Goal: Task Accomplishment & Management: Manage account settings

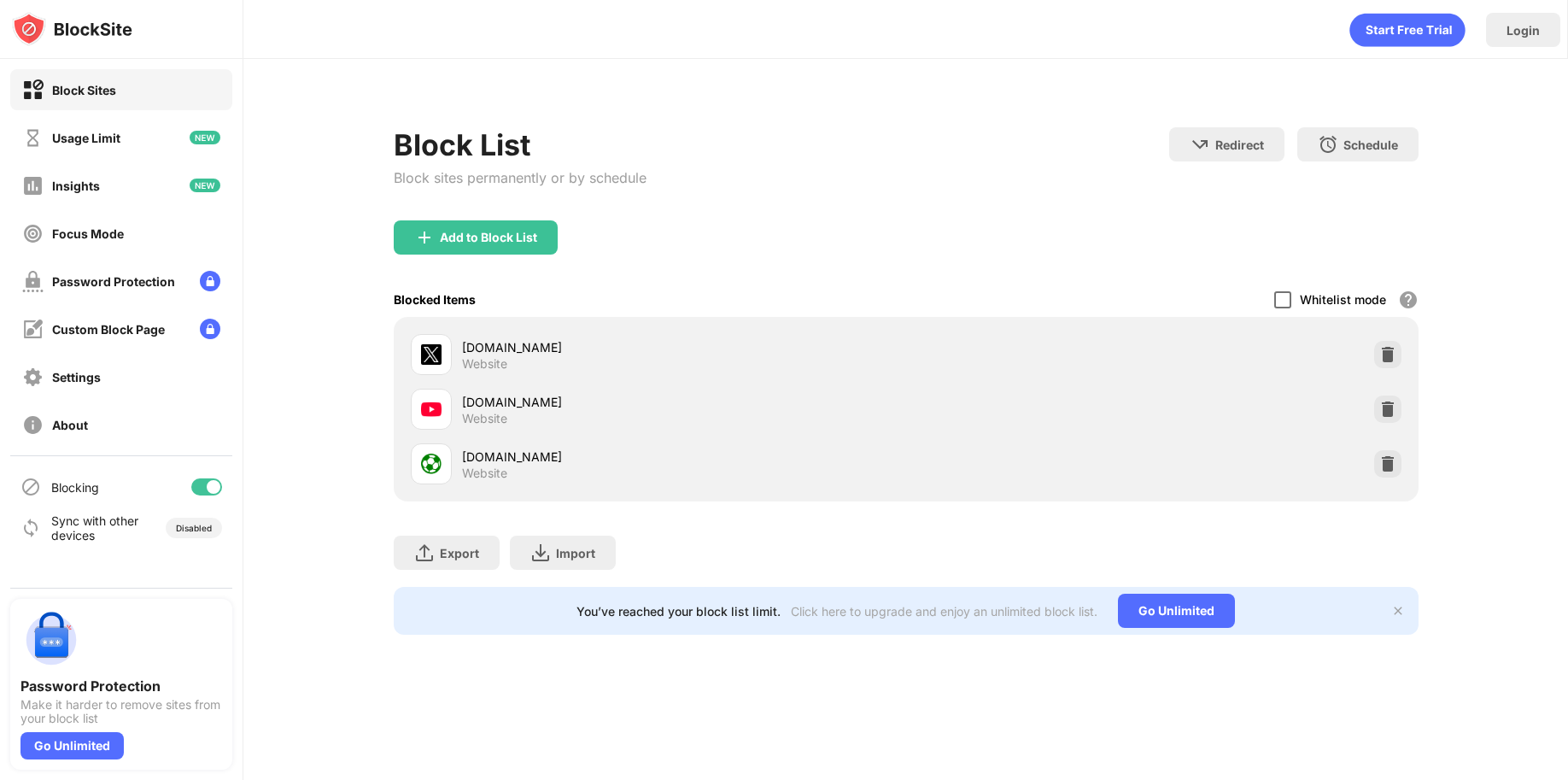
click at [1284, 294] on div at bounding box center [1283, 299] width 17 height 17
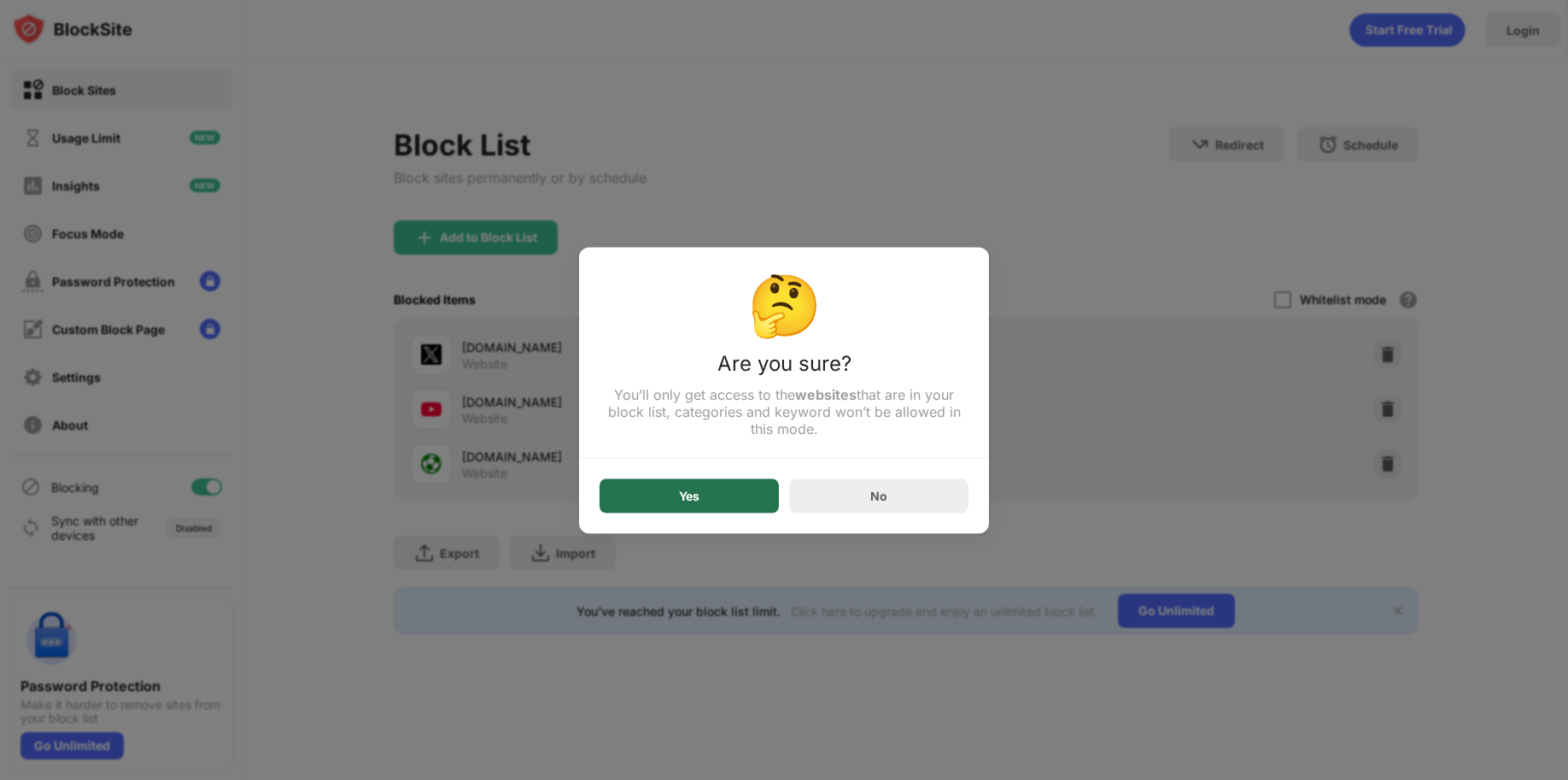
click at [730, 497] on div "Yes" at bounding box center [689, 495] width 180 height 34
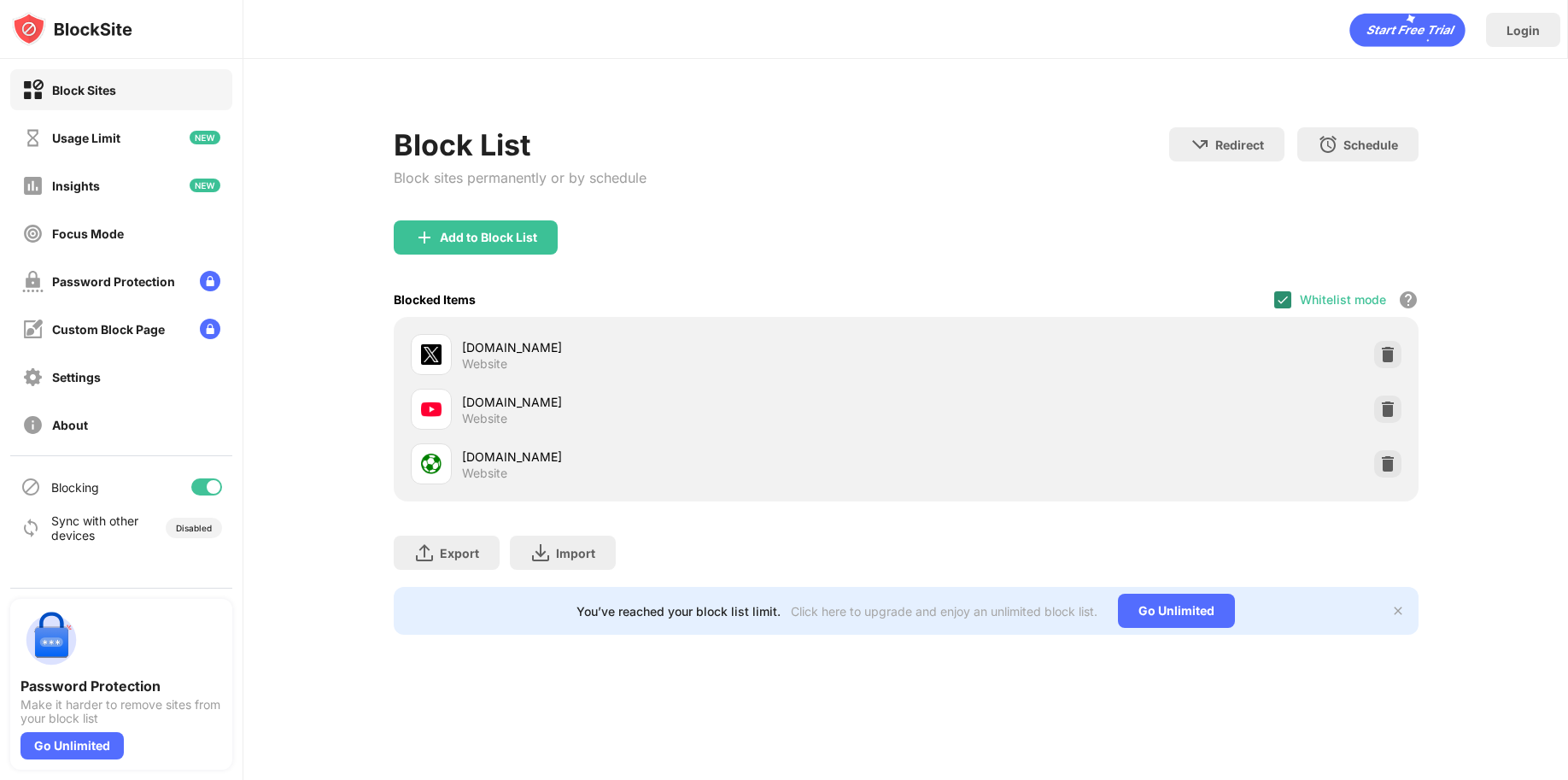
click at [1286, 300] on img at bounding box center [1282, 299] width 13 height 13
click at [1280, 302] on div at bounding box center [1283, 299] width 17 height 17
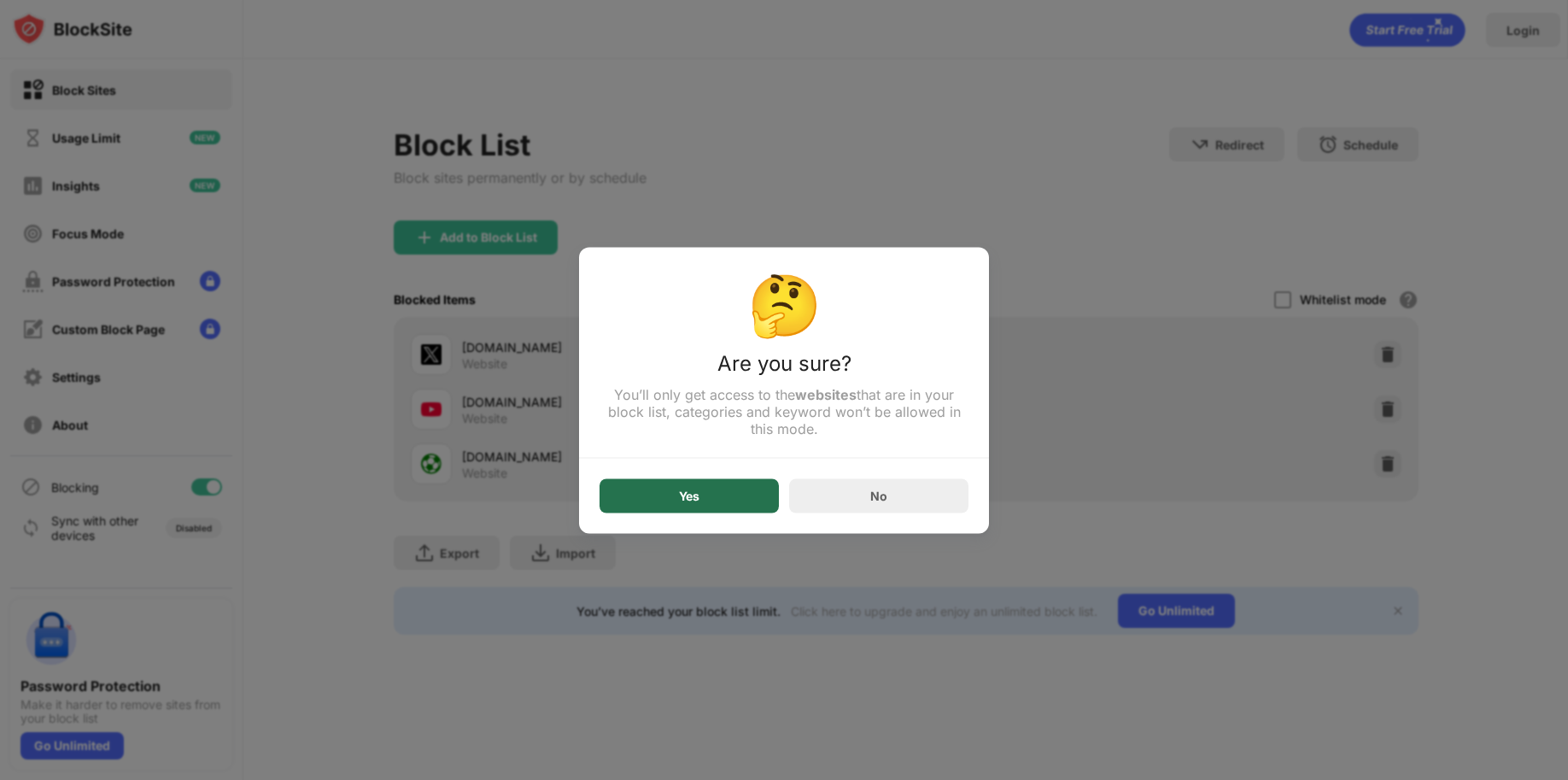
click at [731, 493] on div "Yes" at bounding box center [689, 495] width 180 height 34
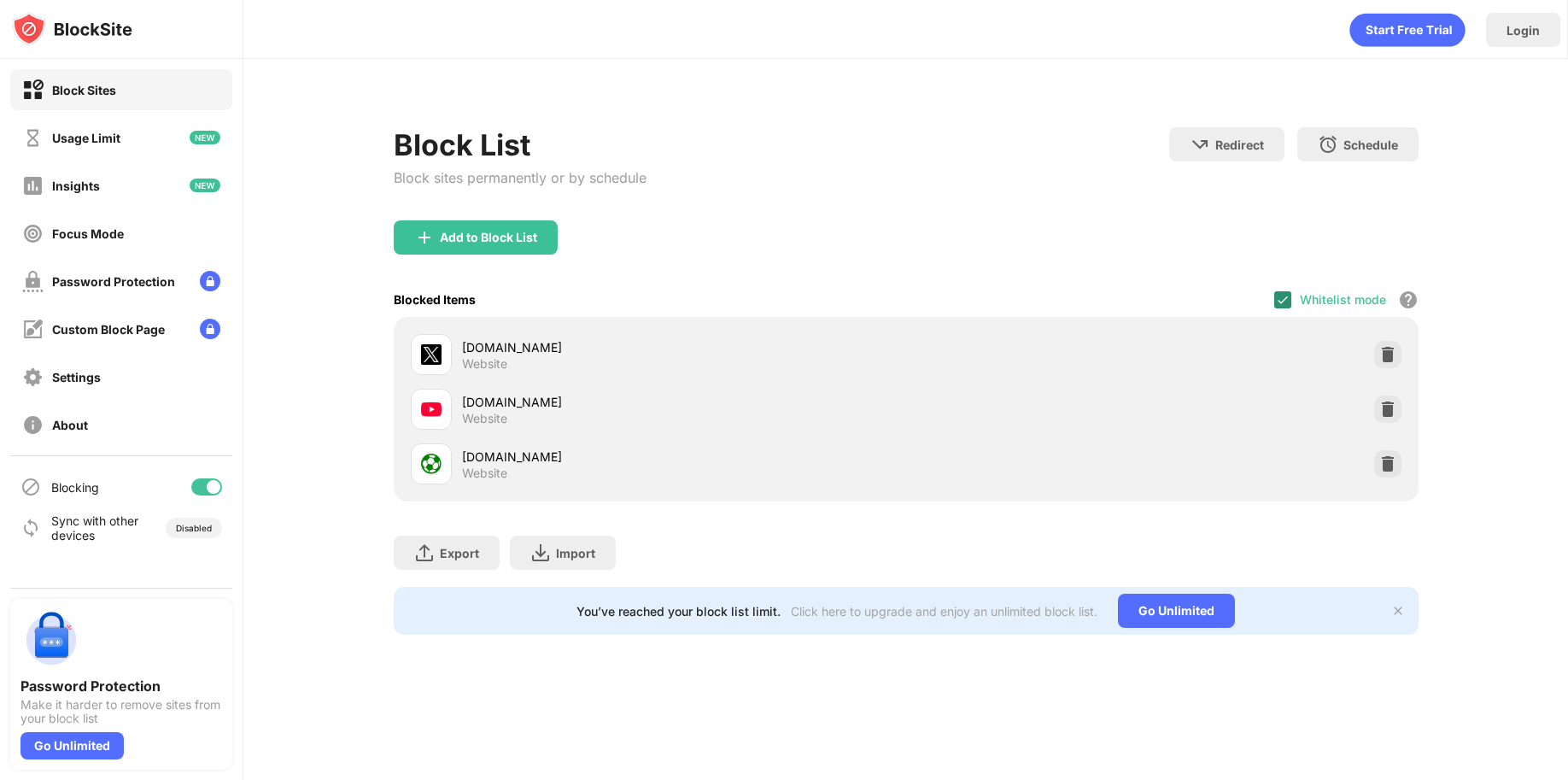
click at [1279, 301] on img at bounding box center [1282, 299] width 13 height 13
click at [1282, 298] on div at bounding box center [1283, 299] width 17 height 17
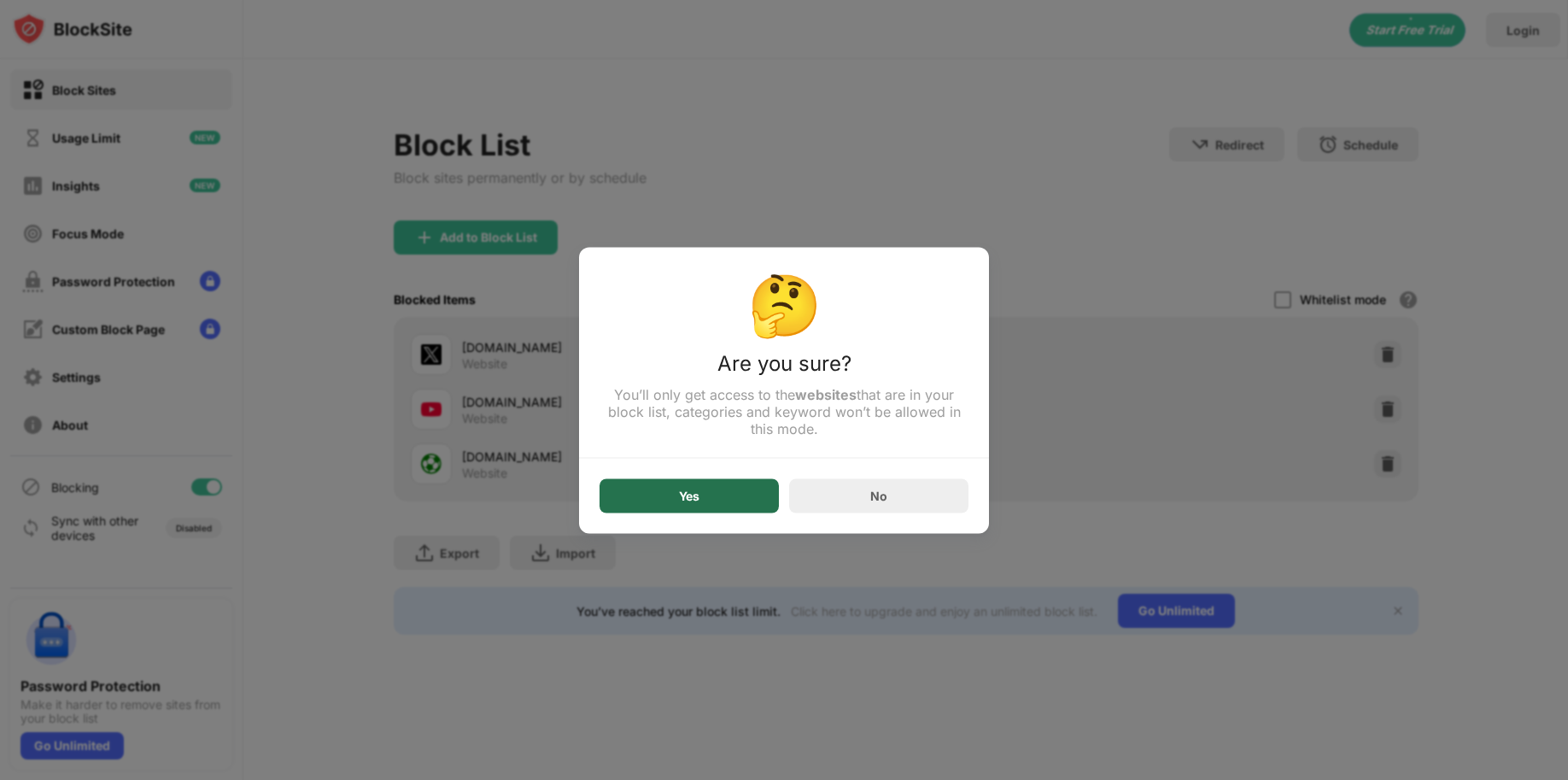
click at [724, 501] on div "Yes" at bounding box center [689, 495] width 180 height 34
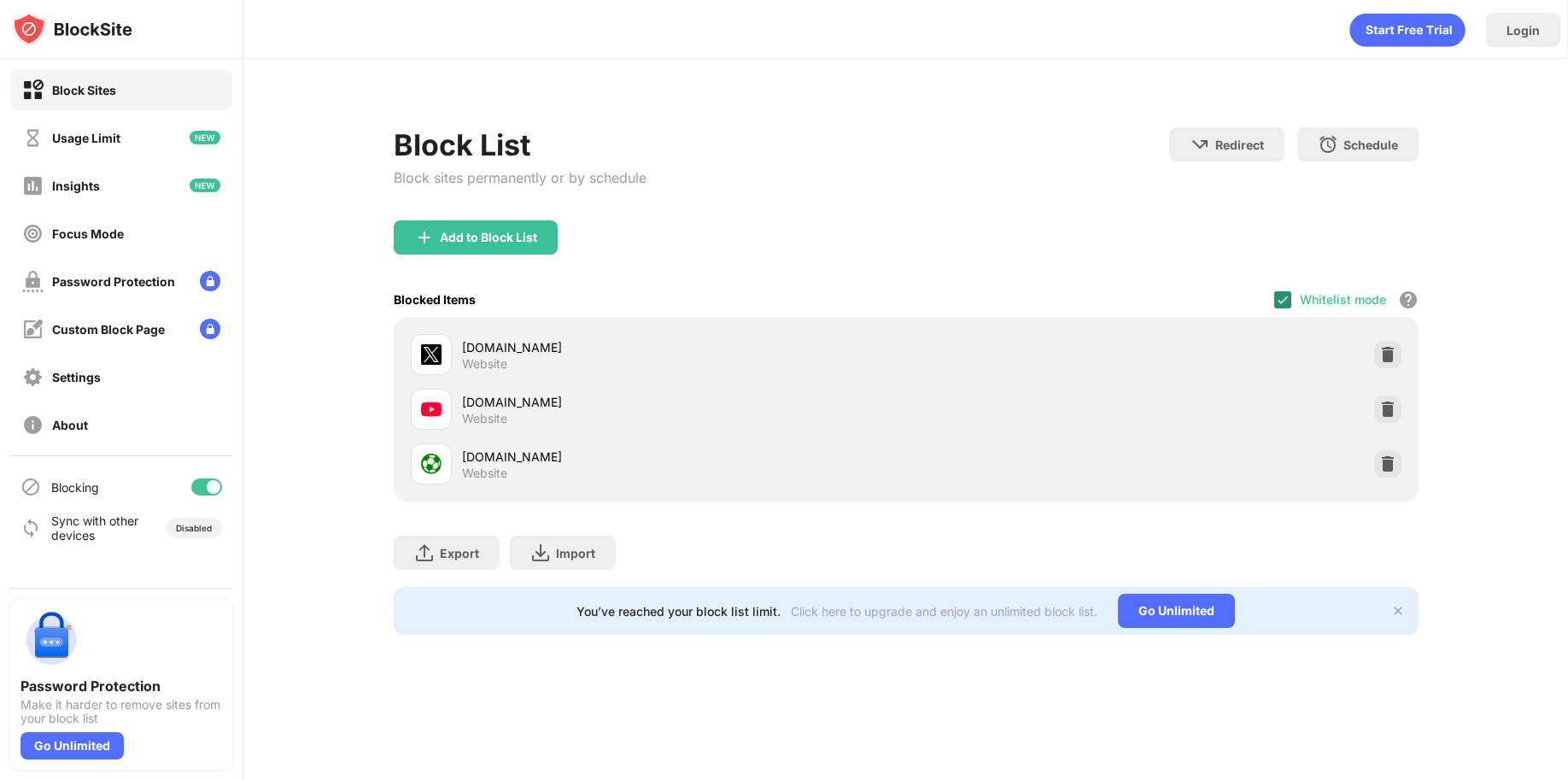
click at [1286, 297] on img at bounding box center [1282, 299] width 13 height 13
click at [1283, 298] on div at bounding box center [1283, 299] width 17 height 17
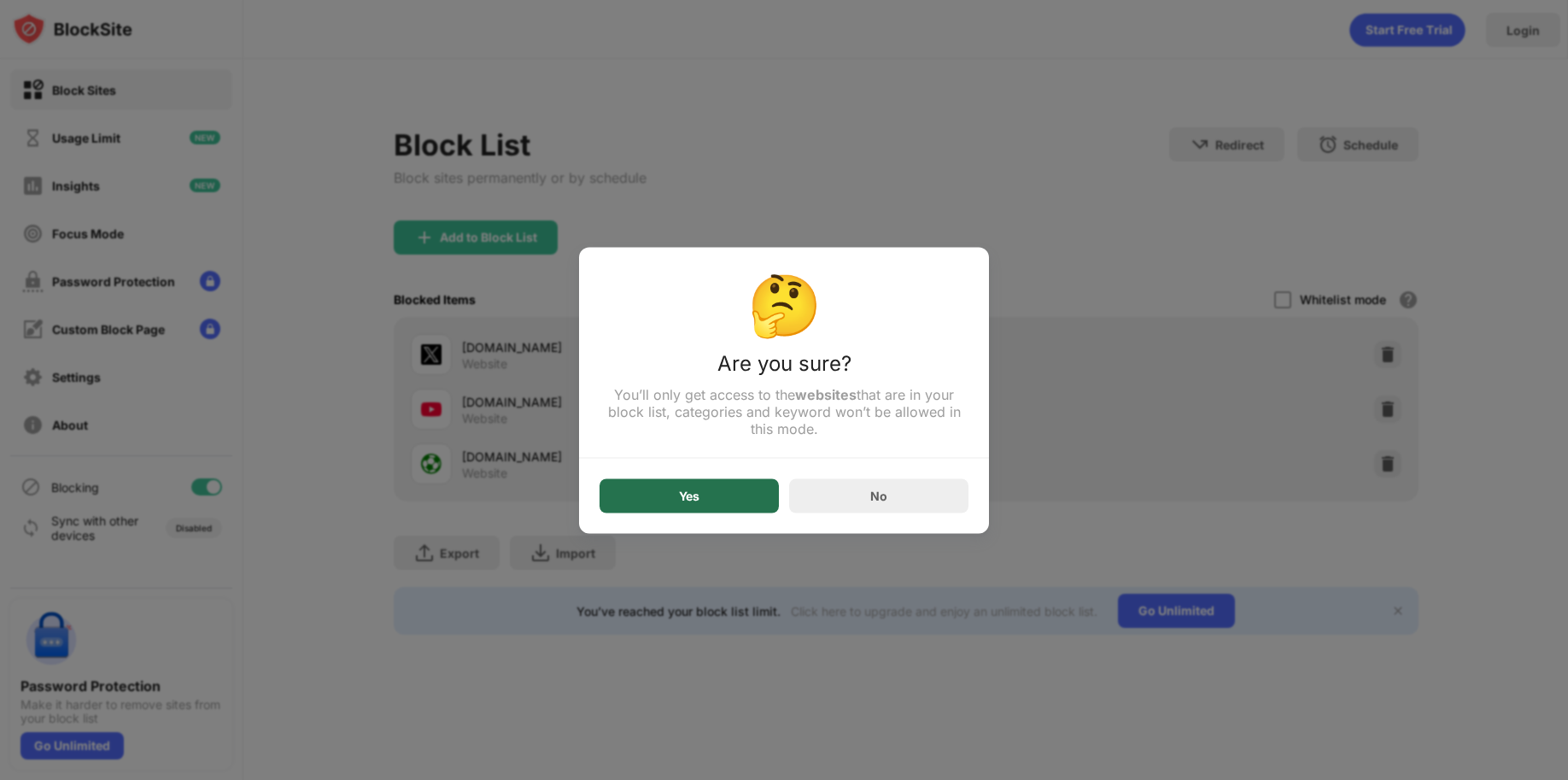
click at [730, 500] on div "Yes" at bounding box center [689, 495] width 180 height 34
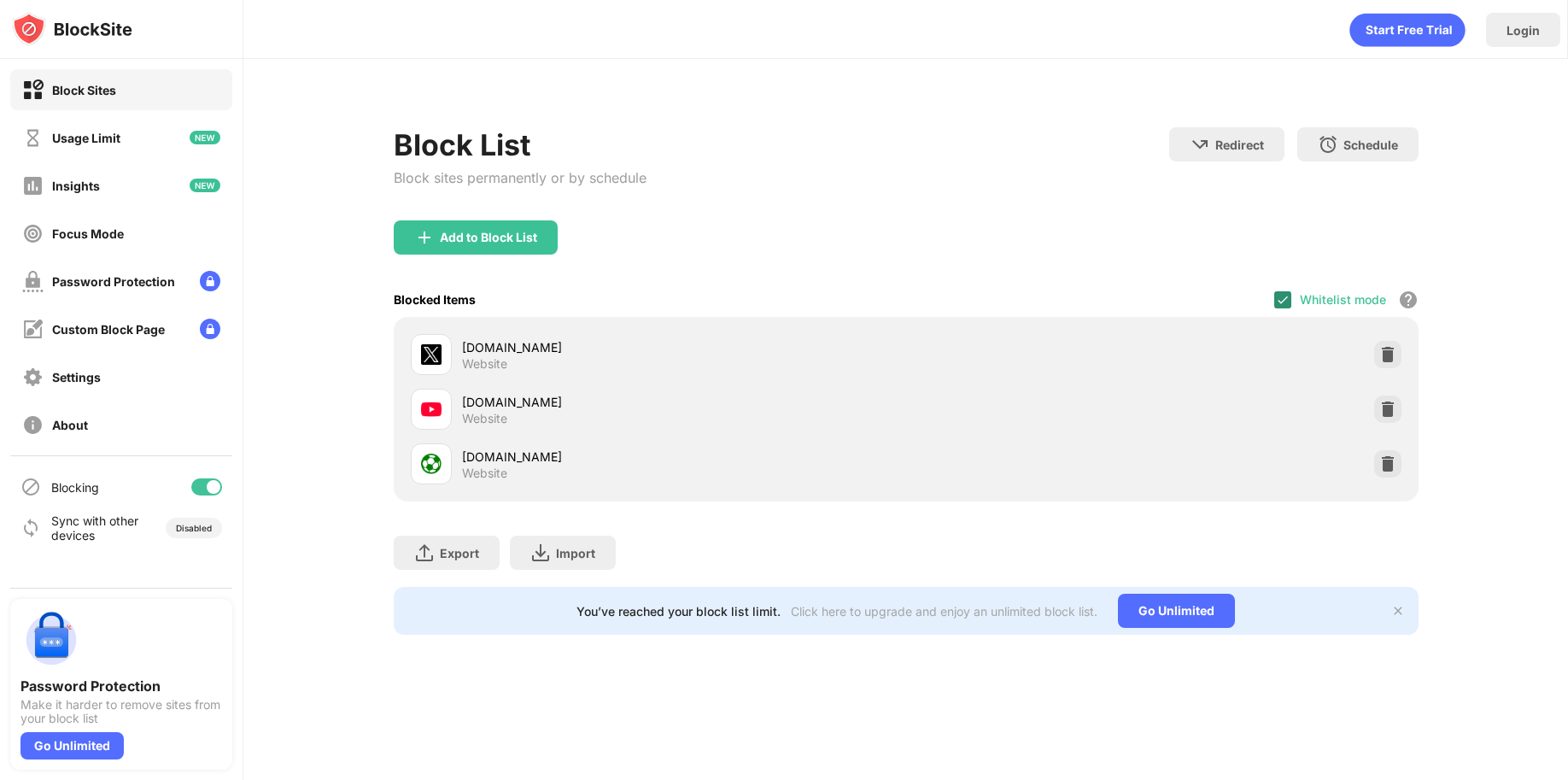
click at [1277, 300] on img at bounding box center [1282, 299] width 13 height 13
